Goal: Task Accomplishment & Management: Manage account settings

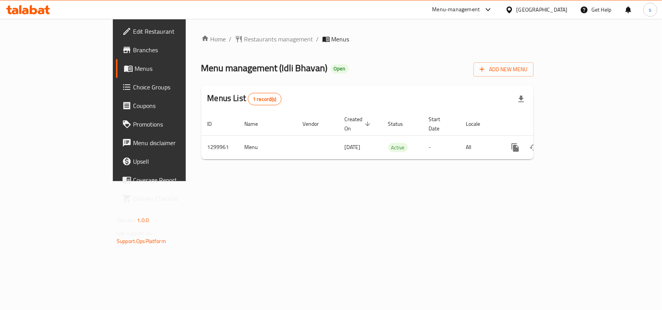
click at [558, 8] on div "[GEOGRAPHIC_DATA]" at bounding box center [541, 9] width 51 height 9
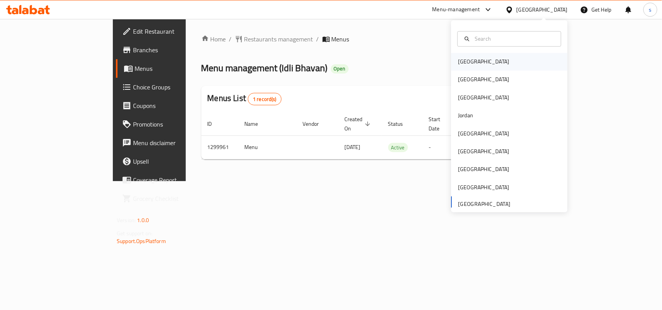
click at [458, 65] on div "[GEOGRAPHIC_DATA]" at bounding box center [483, 62] width 51 height 9
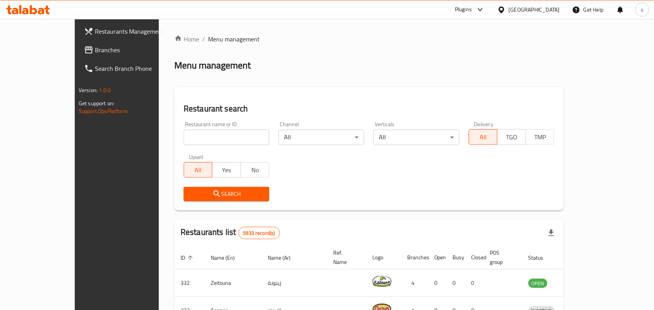
click at [509, 10] on div at bounding box center [503, 9] width 11 height 9
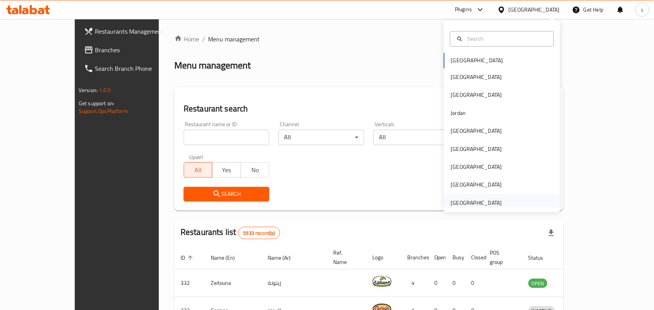
click at [478, 199] on div "United Arab Emirates" at bounding box center [476, 203] width 51 height 9
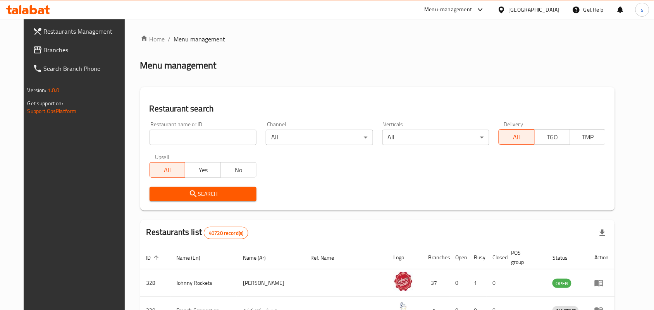
click span "Branches"
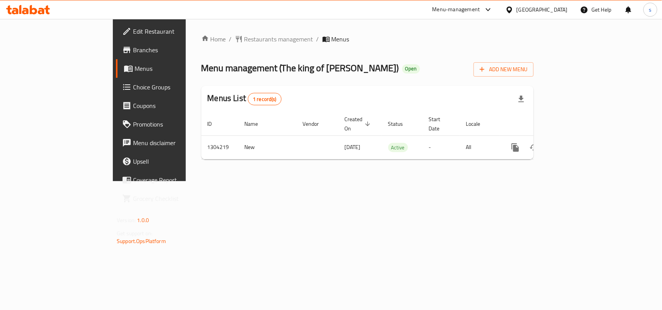
click at [545, 11] on div "[GEOGRAPHIC_DATA]" at bounding box center [541, 9] width 51 height 9
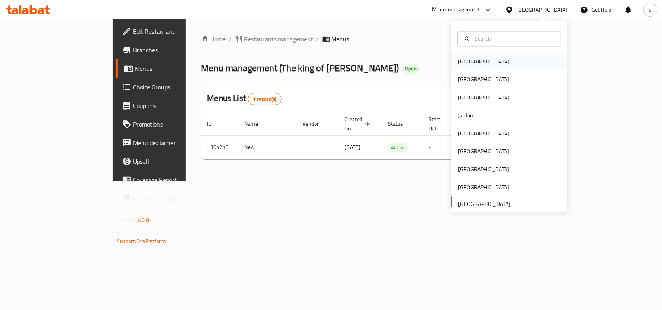
click at [464, 60] on div "[GEOGRAPHIC_DATA]" at bounding box center [483, 62] width 51 height 9
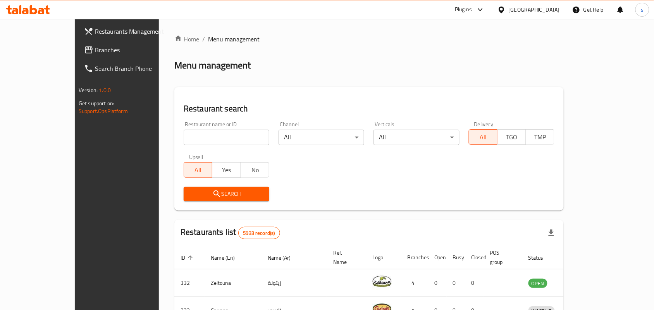
click at [549, 10] on div "[GEOGRAPHIC_DATA]" at bounding box center [534, 9] width 51 height 9
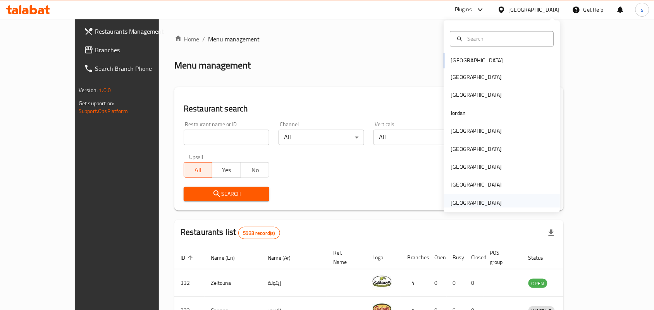
click at [472, 201] on div "[GEOGRAPHIC_DATA]" at bounding box center [476, 203] width 51 height 9
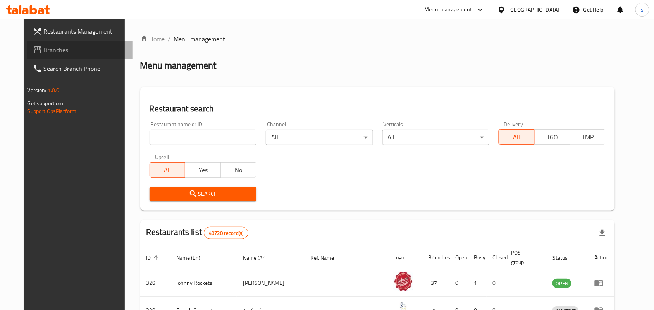
click at [44, 48] on span "Branches" at bounding box center [85, 49] width 83 height 9
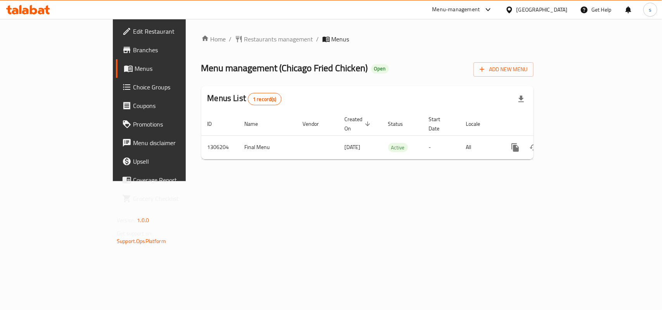
click at [555, 6] on div "[GEOGRAPHIC_DATA]" at bounding box center [541, 9] width 51 height 9
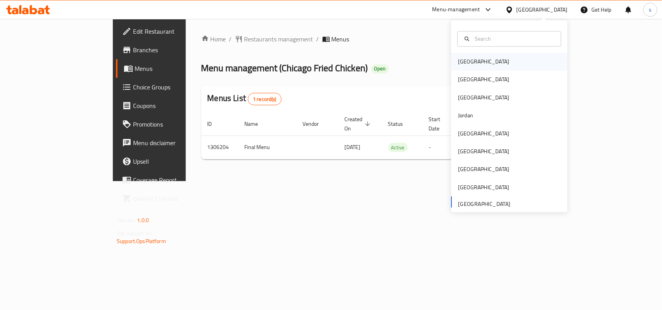
click at [458, 63] on div "[GEOGRAPHIC_DATA]" at bounding box center [483, 62] width 51 height 9
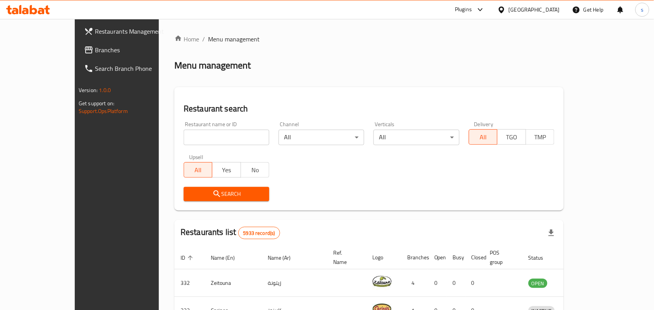
click at [553, 10] on div "[GEOGRAPHIC_DATA]" at bounding box center [534, 9] width 51 height 9
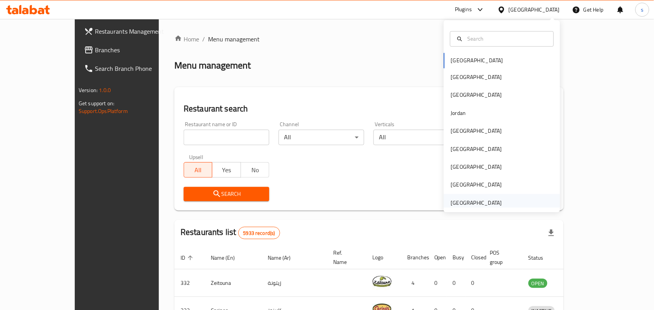
click at [484, 202] on div "[GEOGRAPHIC_DATA]" at bounding box center [476, 203] width 51 height 9
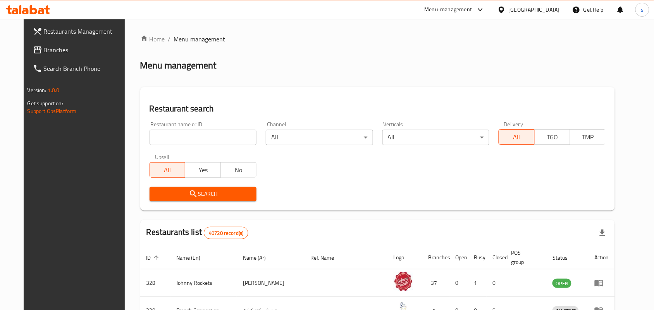
click at [44, 53] on span "Branches" at bounding box center [85, 49] width 83 height 9
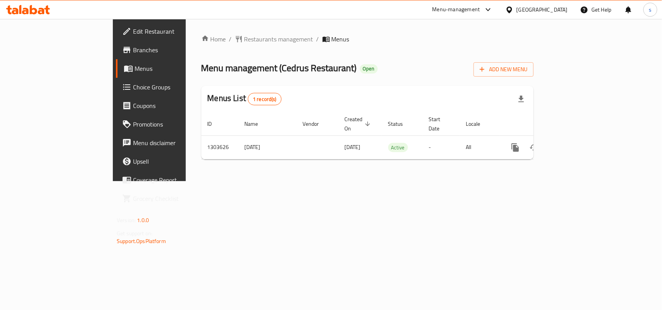
click at [551, 9] on div "[GEOGRAPHIC_DATA]" at bounding box center [541, 9] width 51 height 9
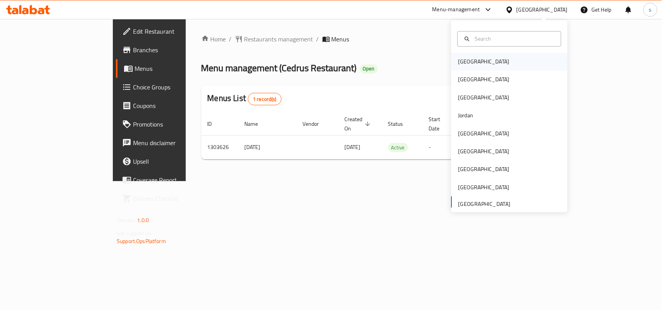
click at [458, 61] on div "[GEOGRAPHIC_DATA]" at bounding box center [483, 62] width 51 height 9
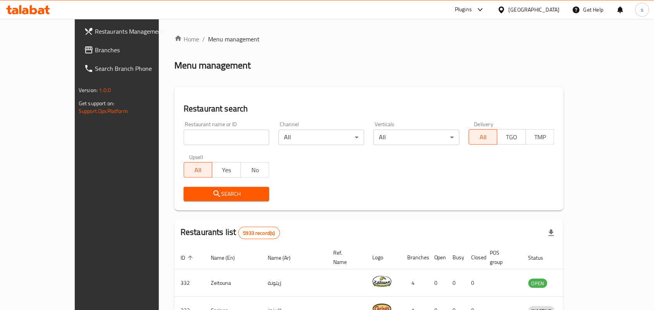
click at [553, 10] on div "[GEOGRAPHIC_DATA]" at bounding box center [534, 9] width 51 height 9
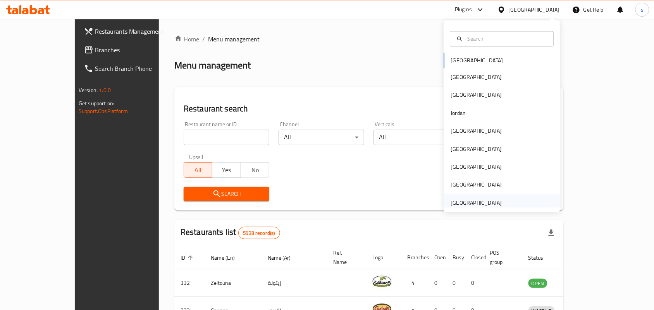
click at [484, 205] on div "[GEOGRAPHIC_DATA]" at bounding box center [476, 203] width 51 height 9
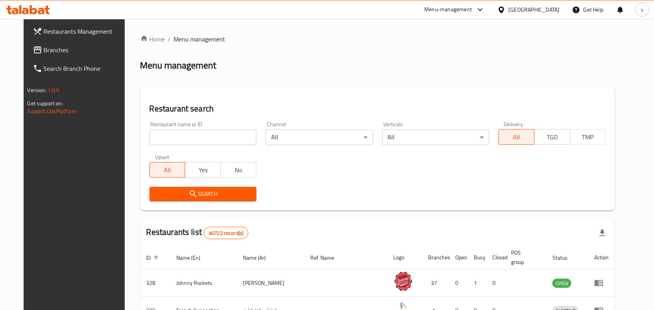
click at [44, 47] on span "Branches" at bounding box center [85, 49] width 83 height 9
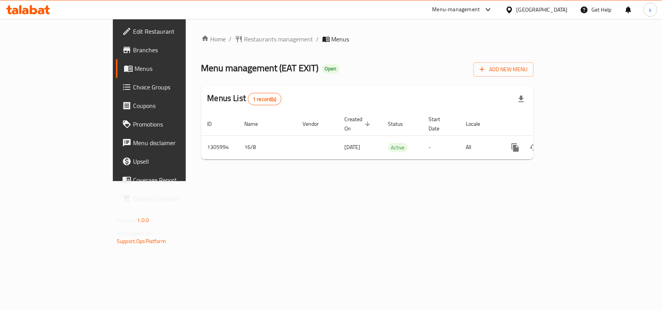
click at [133, 32] on span "Edit Restaurant" at bounding box center [175, 31] width 84 height 9
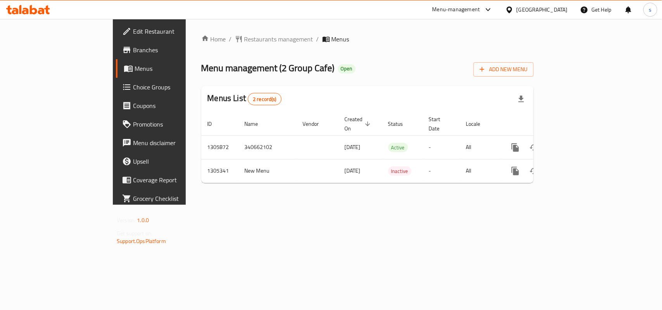
click at [555, 10] on div "[GEOGRAPHIC_DATA]" at bounding box center [541, 9] width 51 height 9
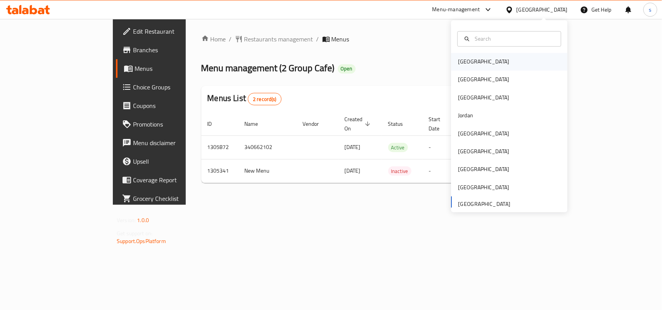
click at [460, 59] on div "[GEOGRAPHIC_DATA]" at bounding box center [483, 62] width 51 height 9
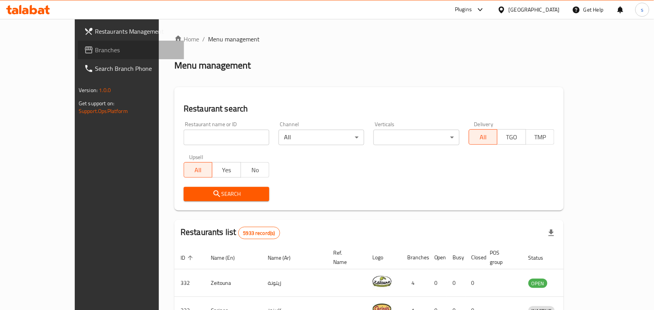
click at [95, 52] on span "Branches" at bounding box center [136, 49] width 83 height 9
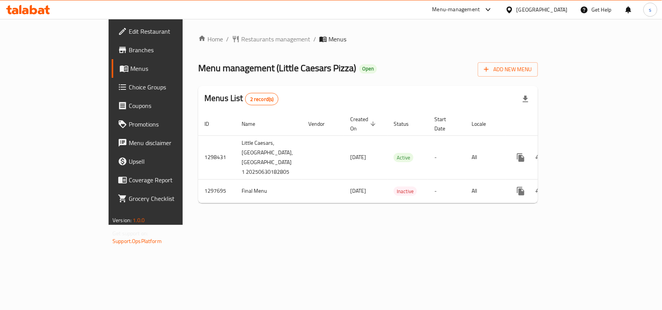
click at [129, 84] on span "Choice Groups" at bounding box center [171, 87] width 84 height 9
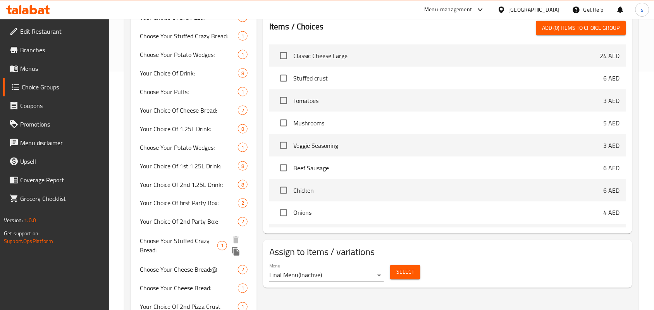
scroll to position [216, 0]
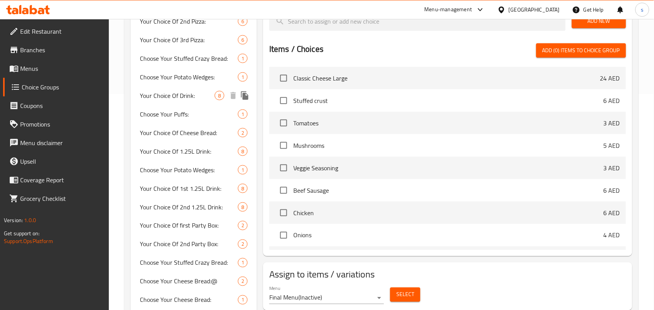
click at [177, 95] on span "Your Choice Of Drink:" at bounding box center [177, 95] width 75 height 9
type input "Your Choice Of Drink:"
type input "إختيارك من المشروب:"
type input "1"
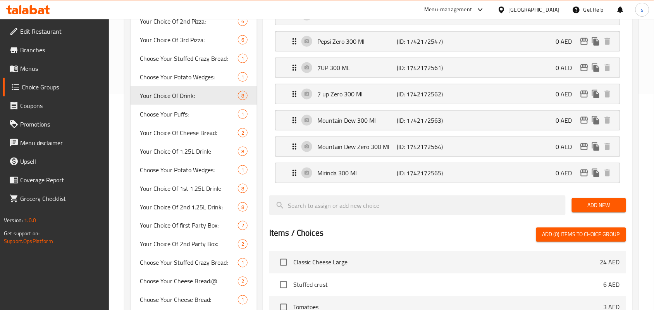
click at [523, 9] on div "[GEOGRAPHIC_DATA]" at bounding box center [534, 9] width 51 height 9
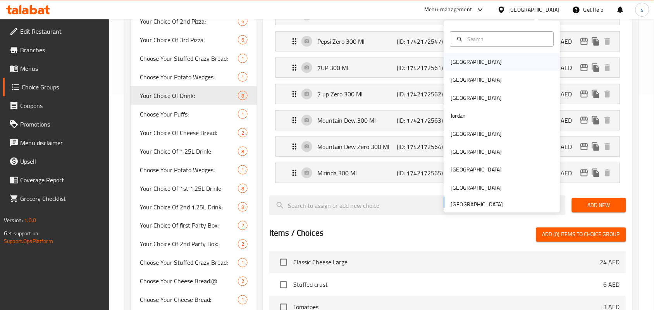
click at [455, 62] on div "[GEOGRAPHIC_DATA]" at bounding box center [476, 62] width 51 height 9
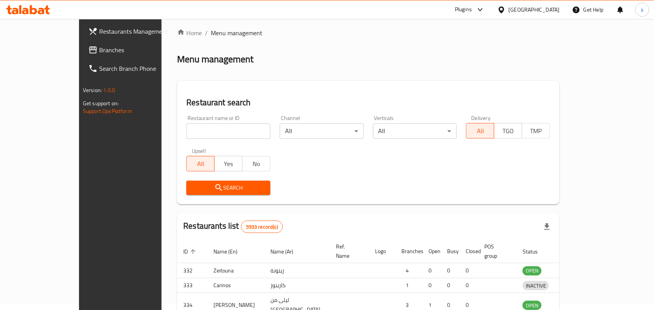
scroll to position [216, 0]
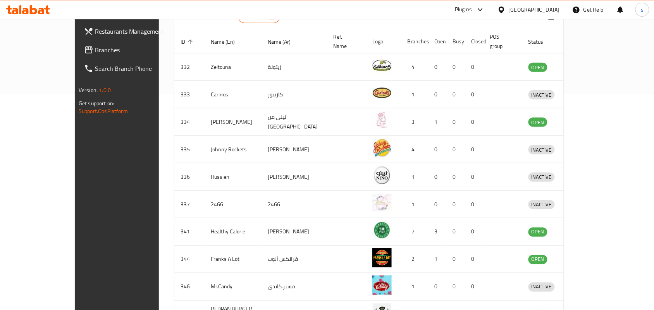
click at [551, 8] on div "[GEOGRAPHIC_DATA]" at bounding box center [534, 9] width 51 height 9
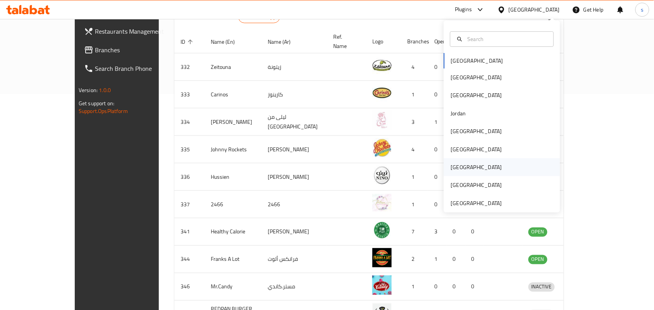
click at [453, 166] on div "[GEOGRAPHIC_DATA]" at bounding box center [476, 167] width 51 height 9
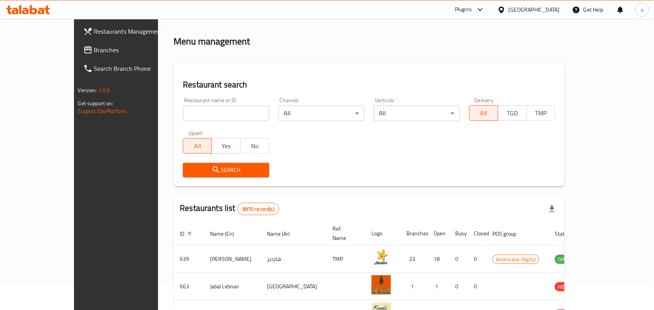
scroll to position [22, 0]
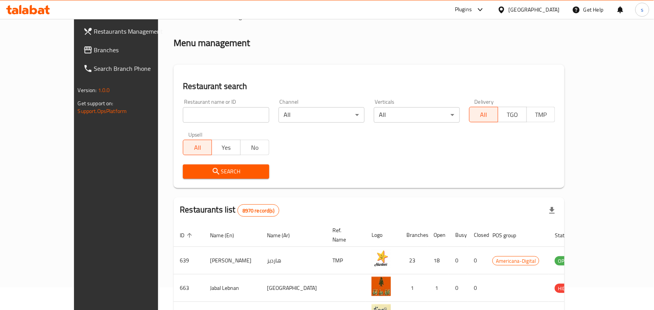
click at [94, 55] on span "Branches" at bounding box center [135, 49] width 83 height 9
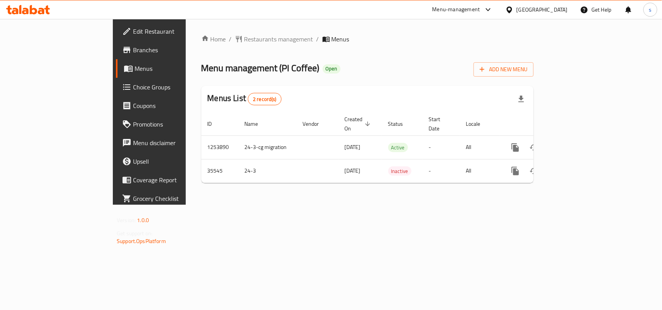
click at [557, 3] on div "[GEOGRAPHIC_DATA]" at bounding box center [536, 9] width 75 height 19
click at [557, 10] on div "[GEOGRAPHIC_DATA]" at bounding box center [541, 9] width 51 height 9
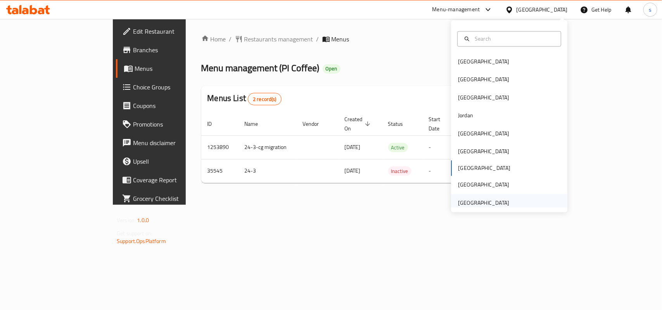
click at [472, 200] on div "[GEOGRAPHIC_DATA]" at bounding box center [483, 203] width 51 height 9
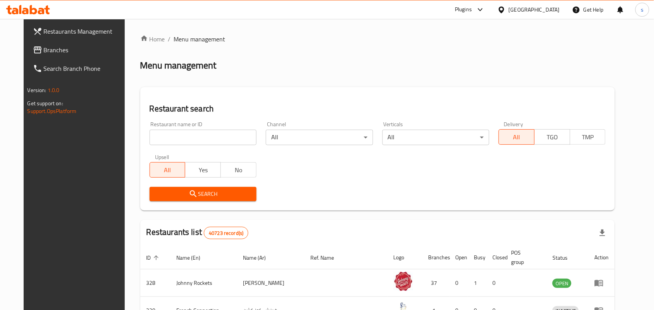
click at [44, 50] on span "Branches" at bounding box center [85, 49] width 83 height 9
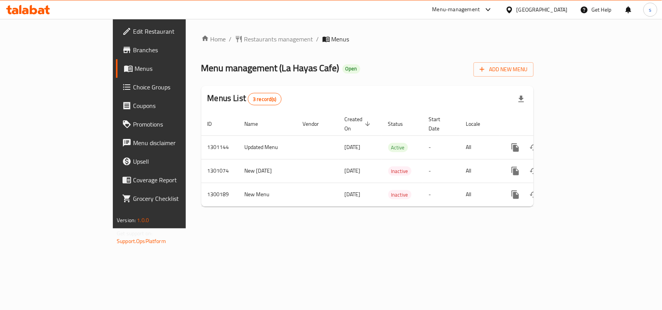
click at [532, 10] on div "[GEOGRAPHIC_DATA]" at bounding box center [541, 9] width 51 height 9
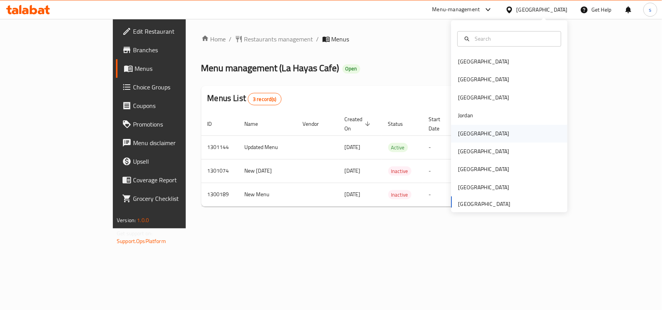
click at [476, 130] on div "[GEOGRAPHIC_DATA]" at bounding box center [509, 134] width 116 height 18
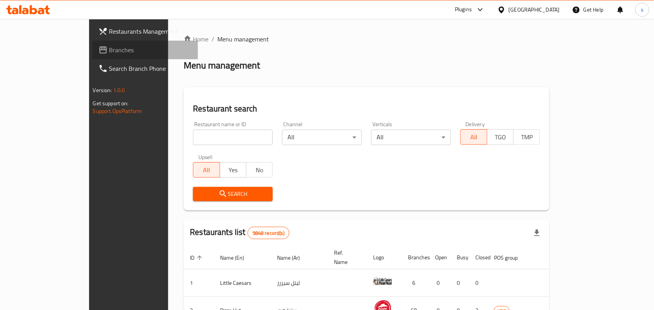
drag, startPoint x: 26, startPoint y: 52, endPoint x: 19, endPoint y: 55, distance: 7.5
click at [109, 52] on span "Branches" at bounding box center [150, 49] width 83 height 9
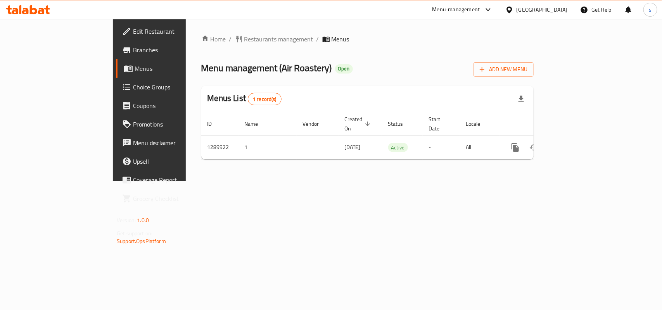
click at [572, 9] on div "[GEOGRAPHIC_DATA]" at bounding box center [536, 9] width 75 height 19
click at [555, 12] on div "[GEOGRAPHIC_DATA]" at bounding box center [541, 9] width 51 height 9
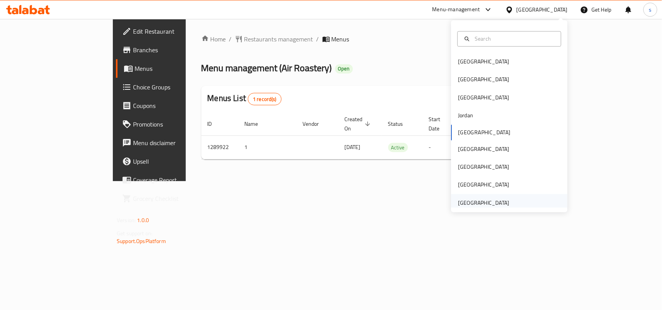
click at [488, 207] on div "[GEOGRAPHIC_DATA]" at bounding box center [483, 203] width 51 height 9
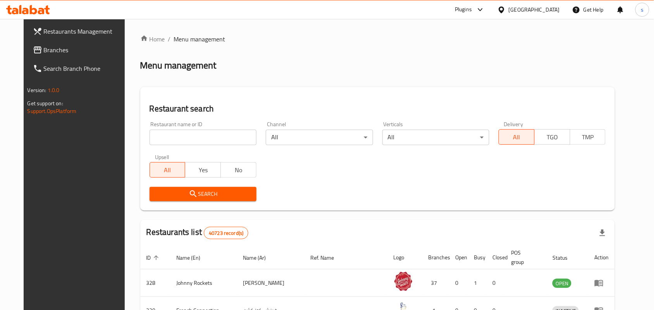
click at [44, 52] on span "Branches" at bounding box center [85, 49] width 83 height 9
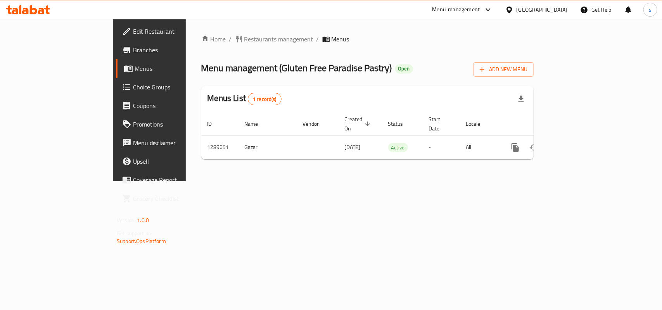
click at [529, 12] on div "[GEOGRAPHIC_DATA]" at bounding box center [541, 9] width 51 height 9
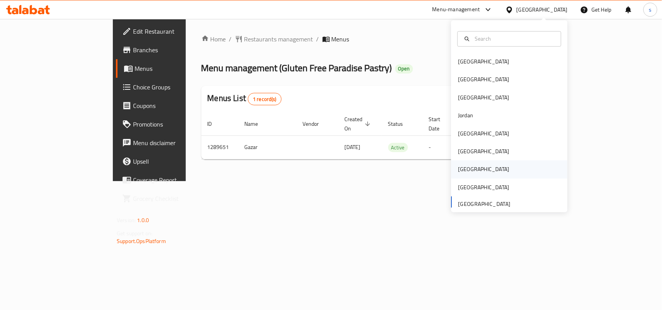
click at [459, 167] on div "[GEOGRAPHIC_DATA]" at bounding box center [483, 170] width 51 height 9
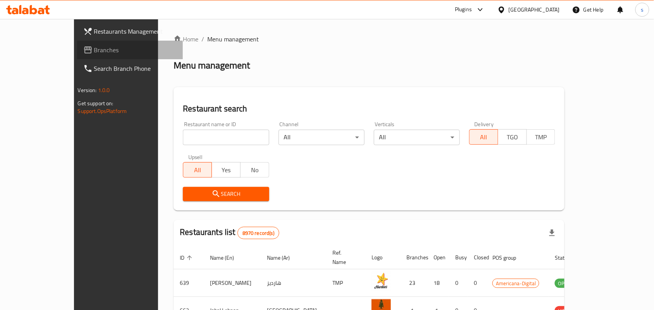
click at [94, 53] on span "Branches" at bounding box center [135, 49] width 83 height 9
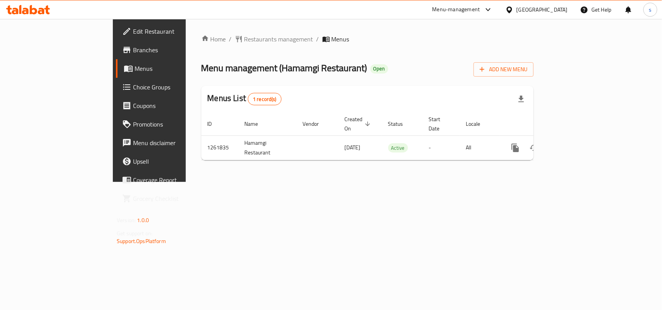
click at [557, 13] on div "[GEOGRAPHIC_DATA]" at bounding box center [541, 9] width 51 height 9
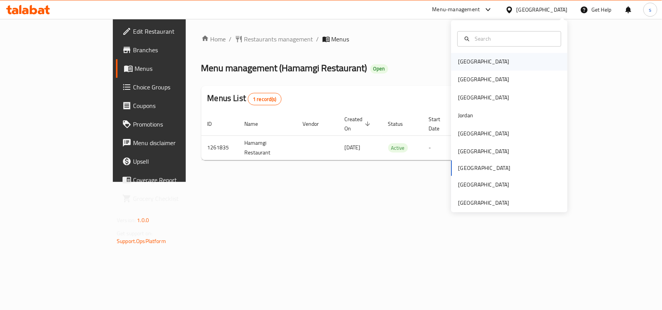
click at [470, 63] on div "[GEOGRAPHIC_DATA]" at bounding box center [484, 62] width 64 height 18
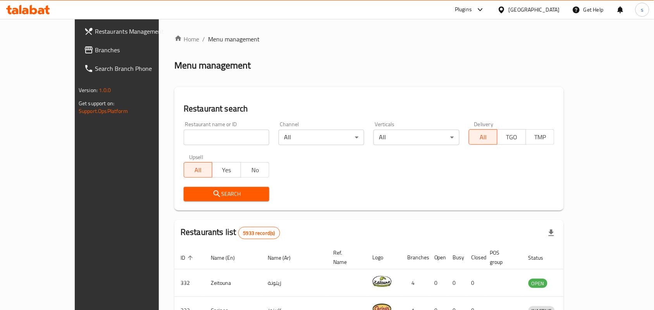
click at [556, 10] on div "[GEOGRAPHIC_DATA]" at bounding box center [534, 9] width 51 height 9
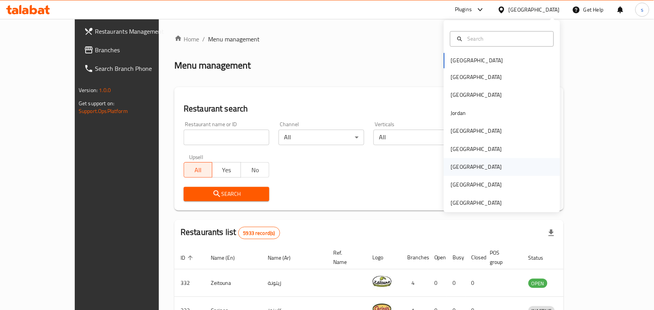
click at [453, 167] on div "[GEOGRAPHIC_DATA]" at bounding box center [476, 167] width 51 height 9
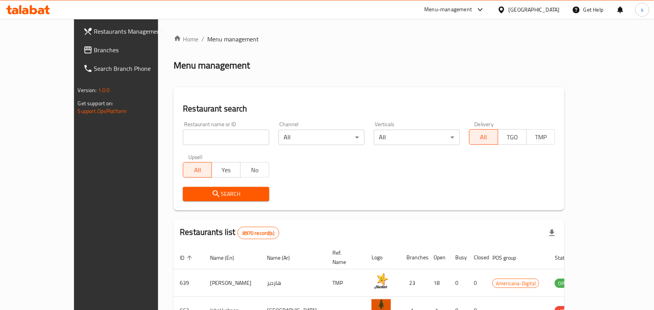
click at [94, 50] on span "Branches" at bounding box center [135, 49] width 83 height 9
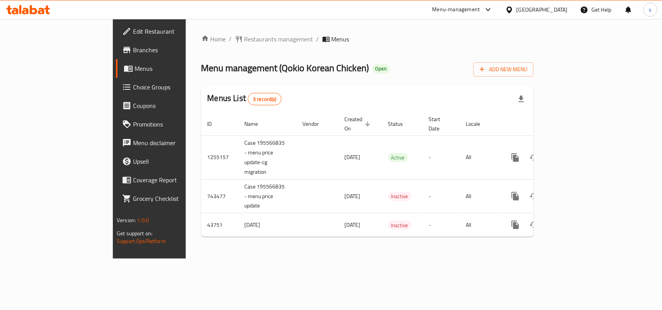
click at [563, 10] on div "[GEOGRAPHIC_DATA]" at bounding box center [541, 9] width 51 height 9
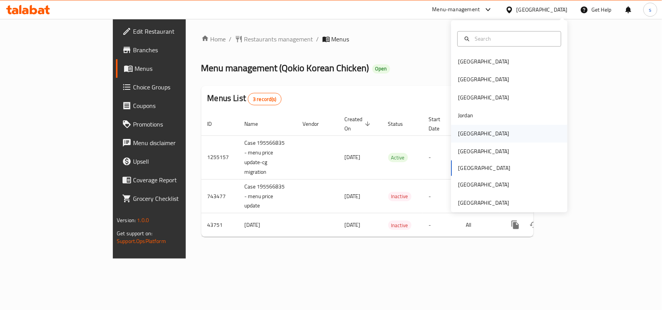
click at [464, 134] on div "[GEOGRAPHIC_DATA]" at bounding box center [483, 133] width 51 height 9
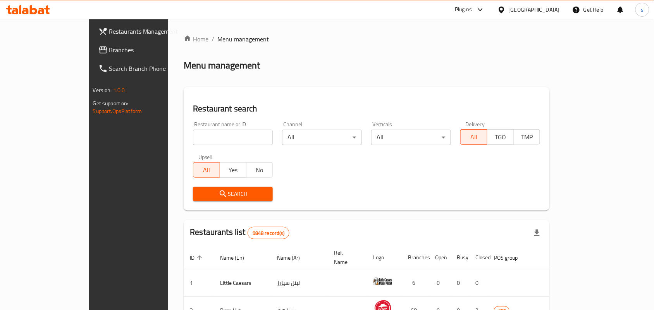
click at [109, 49] on span "Branches" at bounding box center [150, 49] width 83 height 9
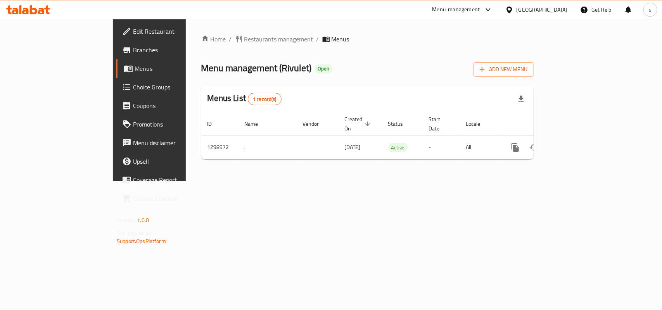
click at [561, 10] on div "[GEOGRAPHIC_DATA]" at bounding box center [541, 9] width 51 height 9
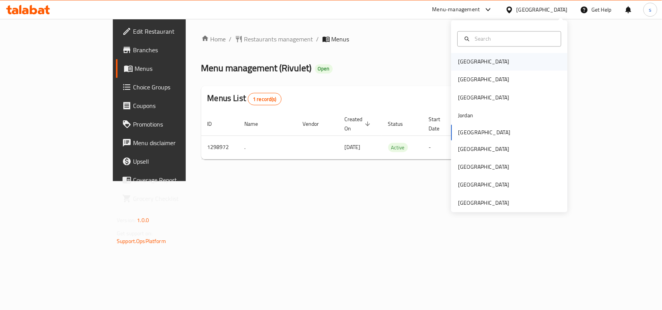
click at [461, 60] on div "[GEOGRAPHIC_DATA]" at bounding box center [483, 62] width 51 height 9
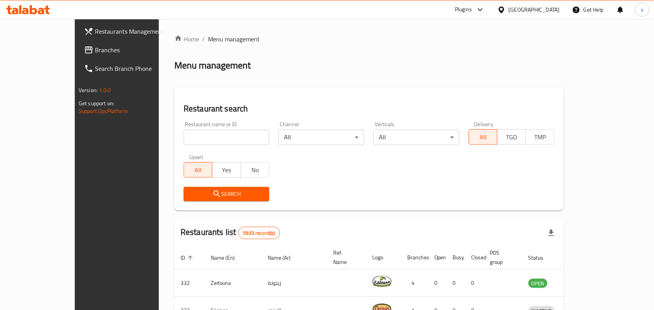
click at [95, 53] on span "Branches" at bounding box center [136, 49] width 83 height 9
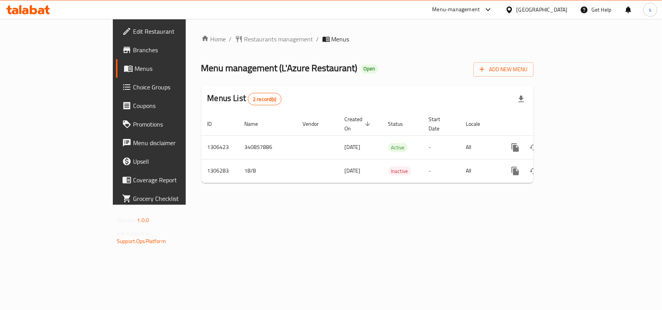
click at [543, 10] on div "[GEOGRAPHIC_DATA]" at bounding box center [541, 9] width 51 height 9
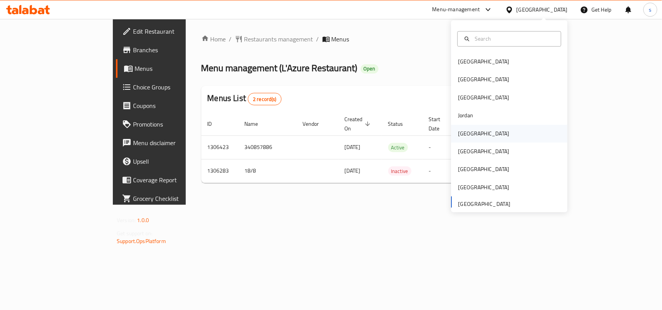
click at [459, 137] on div "[GEOGRAPHIC_DATA]" at bounding box center [483, 133] width 51 height 9
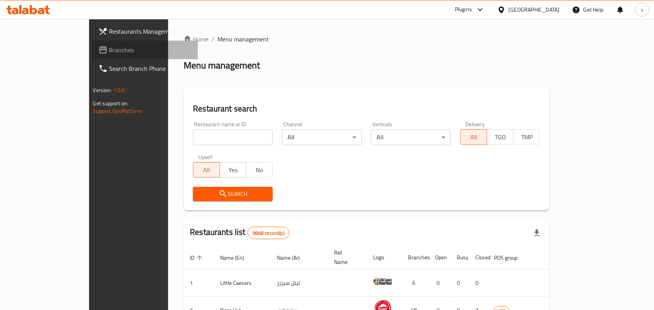
click at [109, 52] on span "Branches" at bounding box center [150, 49] width 83 height 9
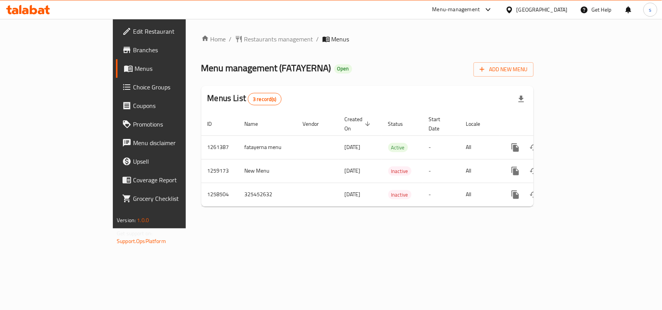
click at [557, 13] on div "[GEOGRAPHIC_DATA]" at bounding box center [541, 9] width 51 height 9
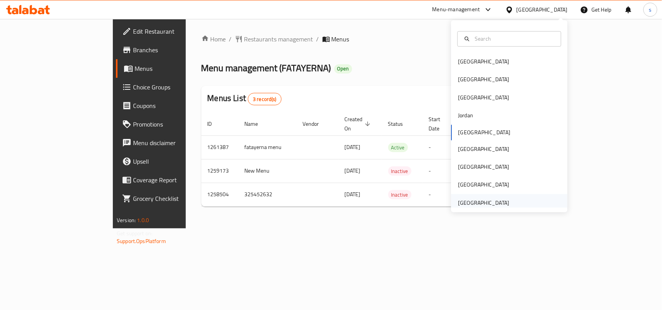
click at [497, 202] on div "[GEOGRAPHIC_DATA]" at bounding box center [483, 203] width 51 height 9
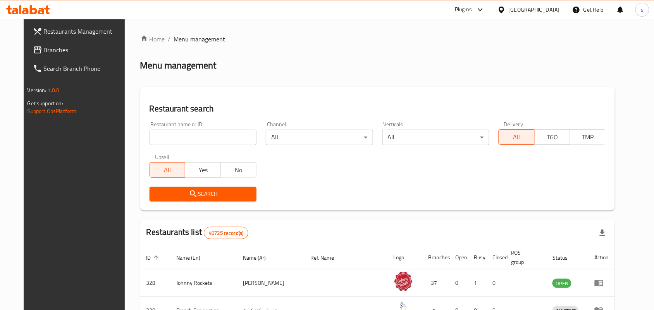
click at [44, 50] on span "Branches" at bounding box center [85, 49] width 83 height 9
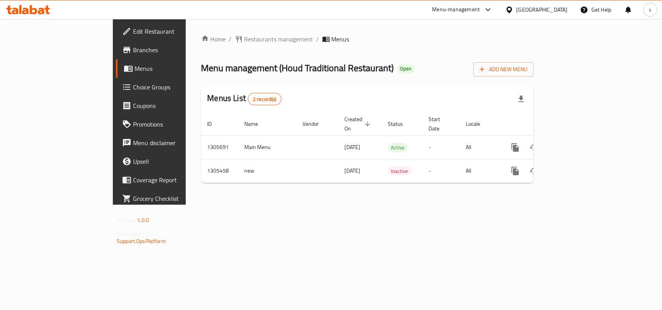
click at [552, 10] on div "[GEOGRAPHIC_DATA]" at bounding box center [541, 9] width 51 height 9
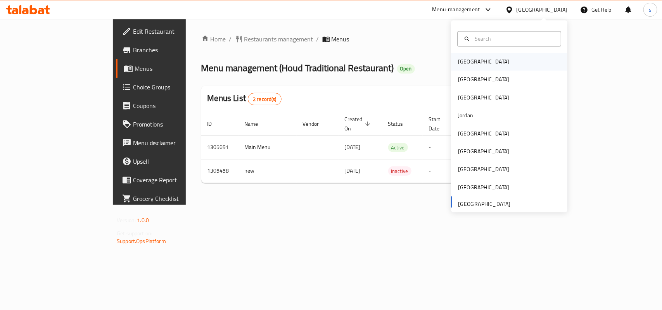
click at [462, 63] on div "[GEOGRAPHIC_DATA]" at bounding box center [483, 62] width 51 height 9
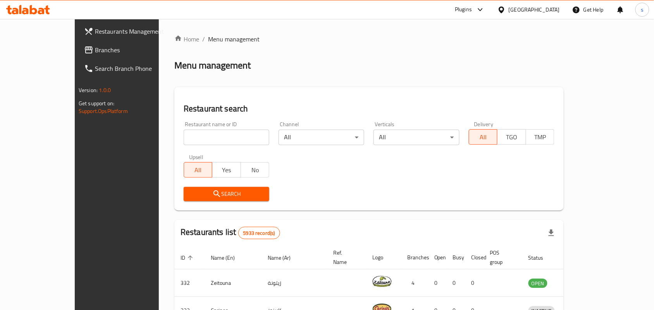
drag, startPoint x: 555, startPoint y: 9, endPoint x: 553, endPoint y: 15, distance: 6.1
click at [555, 9] on div "[GEOGRAPHIC_DATA]" at bounding box center [534, 9] width 51 height 9
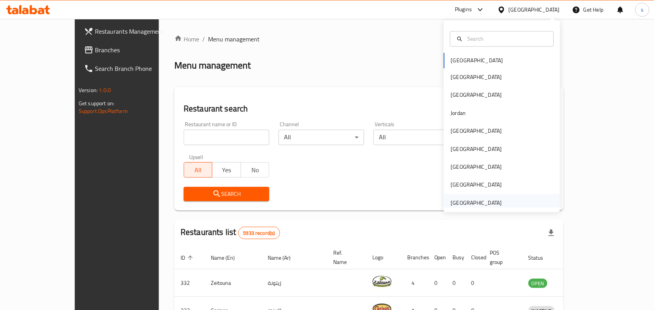
click at [491, 201] on div "[GEOGRAPHIC_DATA]" at bounding box center [476, 203] width 51 height 9
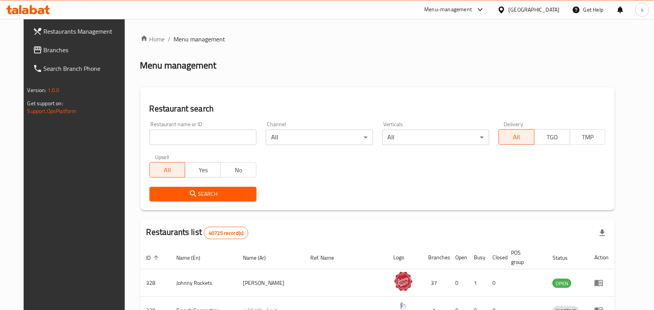
click at [44, 51] on span "Branches" at bounding box center [85, 49] width 83 height 9
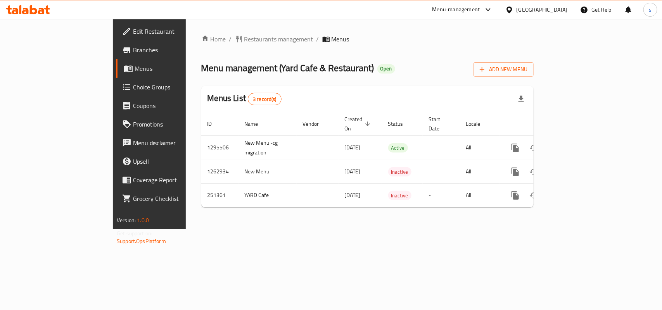
click at [526, 8] on div "[GEOGRAPHIC_DATA]" at bounding box center [541, 9] width 51 height 9
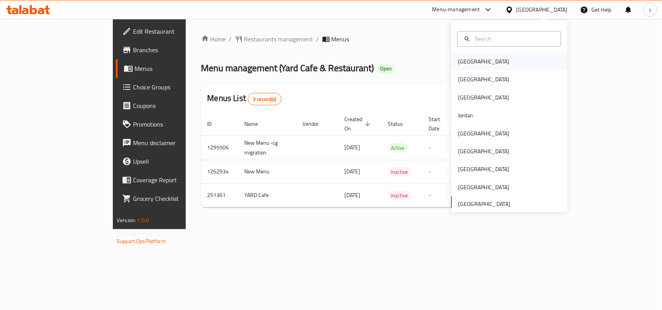
click at [458, 64] on div "[GEOGRAPHIC_DATA]" at bounding box center [483, 62] width 51 height 9
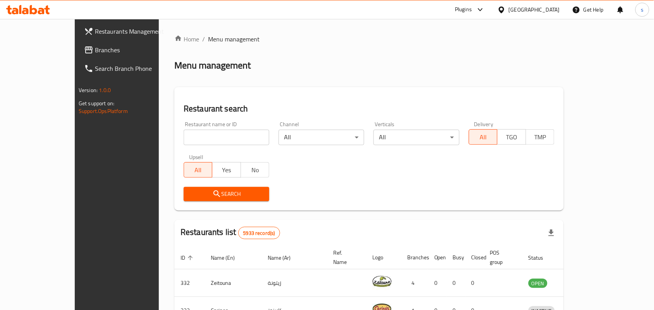
click at [557, 9] on div "[GEOGRAPHIC_DATA]" at bounding box center [534, 9] width 51 height 9
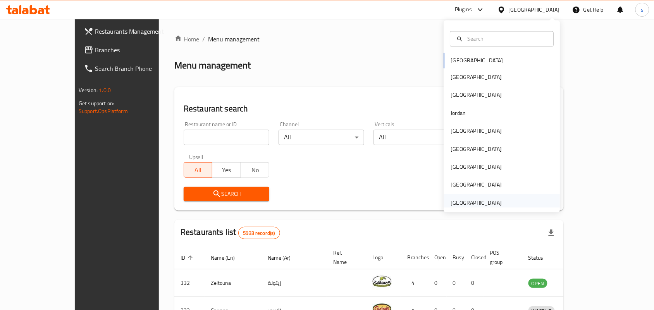
click at [483, 202] on div "[GEOGRAPHIC_DATA]" at bounding box center [476, 203] width 51 height 9
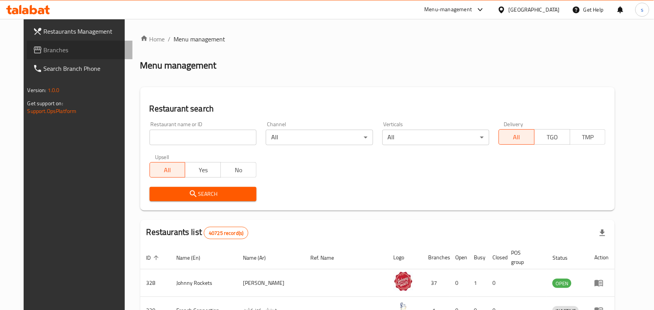
click at [44, 50] on span "Branches" at bounding box center [85, 49] width 83 height 9
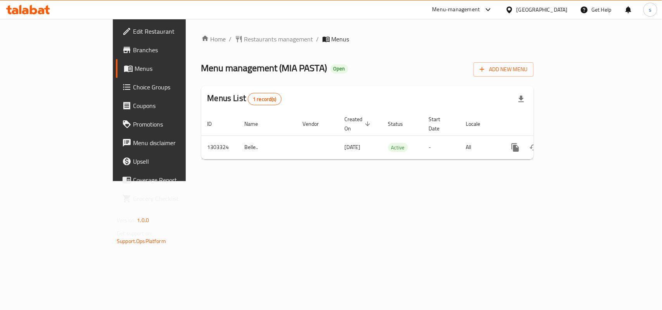
drag, startPoint x: 559, startPoint y: 9, endPoint x: 549, endPoint y: 18, distance: 13.2
click at [559, 10] on div "[GEOGRAPHIC_DATA]" at bounding box center [541, 9] width 51 height 9
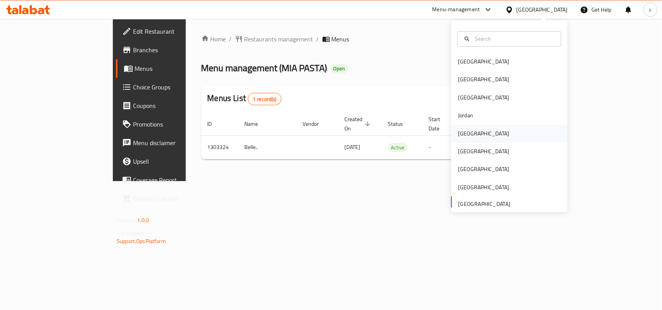
drag, startPoint x: 464, startPoint y: 135, endPoint x: 461, endPoint y: 139, distance: 4.7
click at [461, 139] on div "Kuwait" at bounding box center [484, 134] width 64 height 18
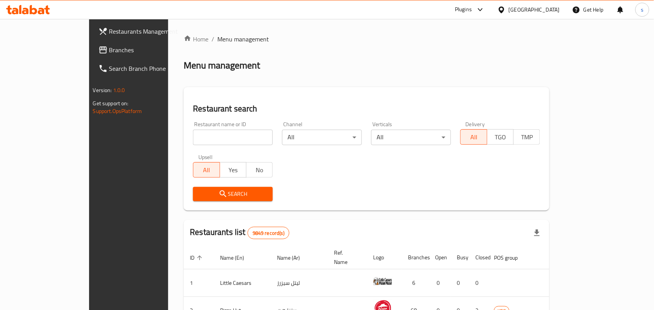
click at [109, 50] on span "Branches" at bounding box center [150, 49] width 83 height 9
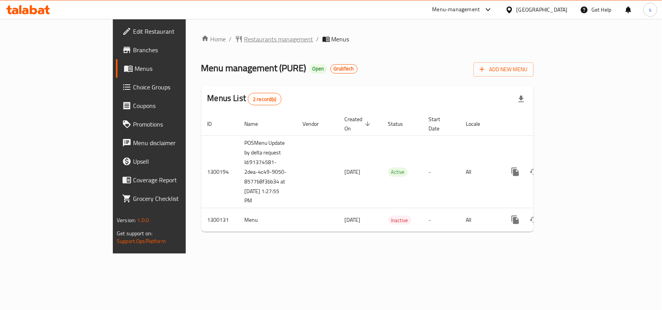
click at [244, 35] on span "Restaurants management" at bounding box center [278, 38] width 69 height 9
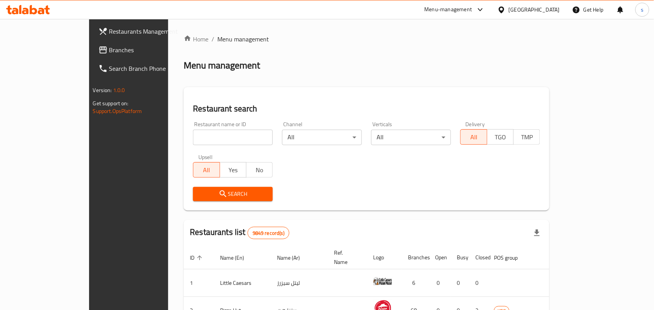
click at [193, 138] on input "search" at bounding box center [233, 138] width 80 height 16
paste input "701631"
type input "701631"
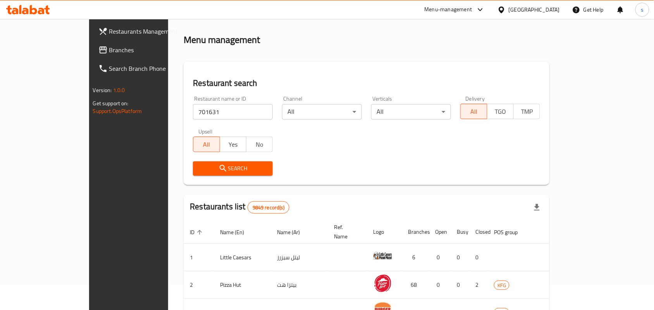
scroll to position [48, 0]
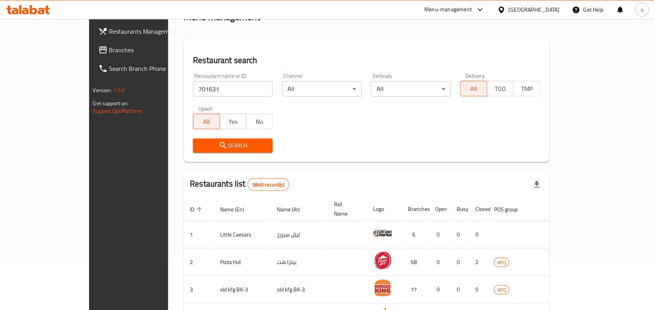
click at [199, 147] on span "Search" at bounding box center [232, 146] width 67 height 10
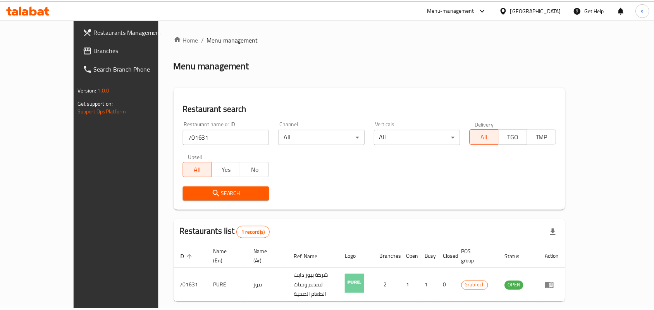
scroll to position [20, 0]
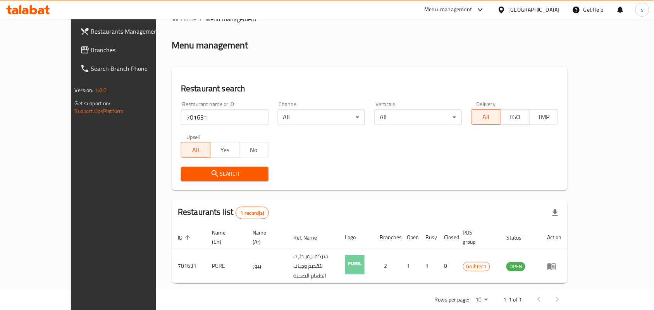
click at [550, 10] on div "[GEOGRAPHIC_DATA]" at bounding box center [534, 9] width 51 height 9
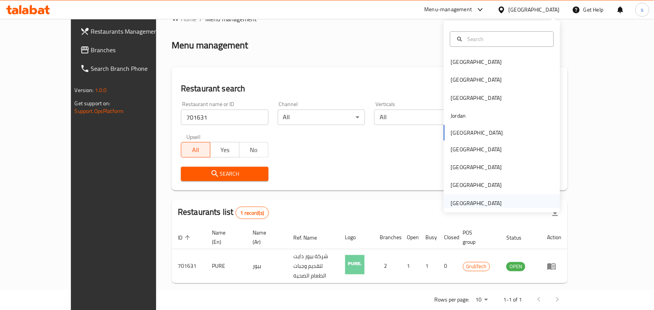
click at [477, 204] on div "[GEOGRAPHIC_DATA]" at bounding box center [476, 203] width 51 height 9
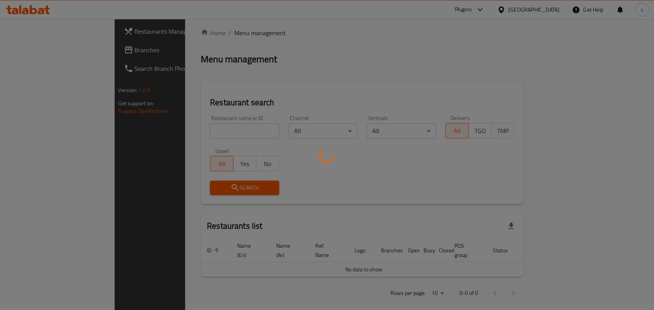
scroll to position [20, 0]
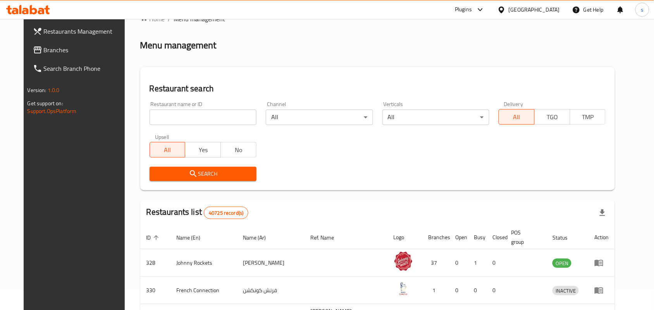
click at [44, 46] on span "Branches" at bounding box center [85, 49] width 83 height 9
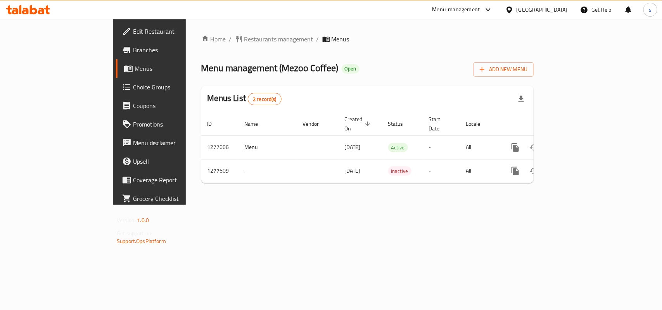
click at [536, 8] on div "[GEOGRAPHIC_DATA]" at bounding box center [541, 9] width 51 height 9
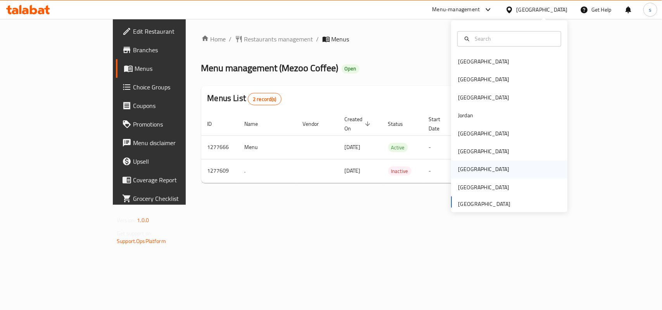
click at [459, 167] on div "[GEOGRAPHIC_DATA]" at bounding box center [483, 170] width 51 height 9
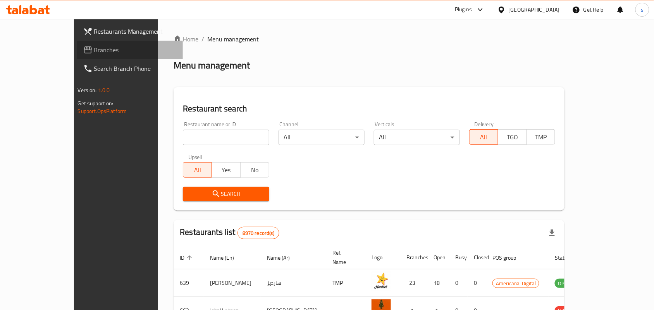
click at [94, 47] on span "Branches" at bounding box center [135, 49] width 83 height 9
